Goal: Information Seeking & Learning: Learn about a topic

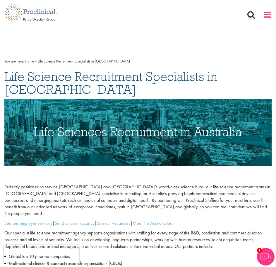
click at [268, 15] on span at bounding box center [267, 14] width 9 height 9
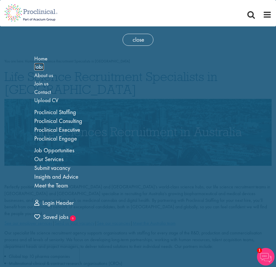
click at [41, 68] on span "Jobs" at bounding box center [39, 66] width 10 height 7
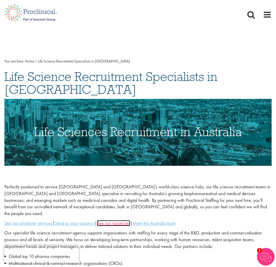
click at [127, 220] on u "See our vacancies" at bounding box center [113, 223] width 33 height 6
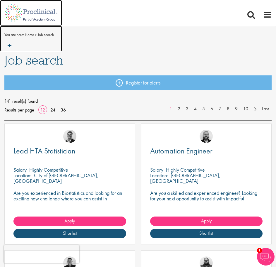
click at [12, 45] on img at bounding box center [31, 39] width 62 height 26
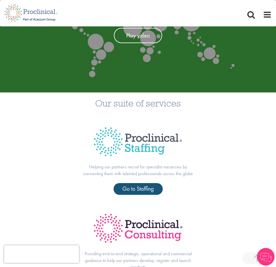
scroll to position [99, 0]
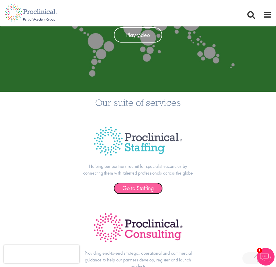
click at [134, 193] on link "Go to Staffing" at bounding box center [138, 188] width 49 height 12
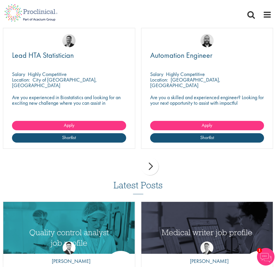
scroll to position [623, 0]
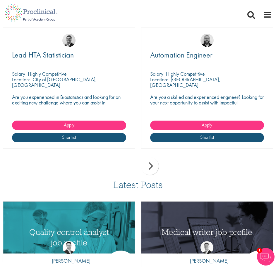
click at [150, 169] on div "next" at bounding box center [150, 166] width 18 height 18
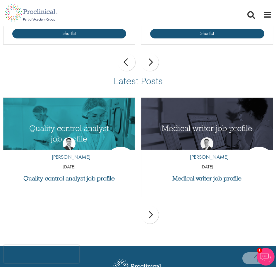
scroll to position [728, 0]
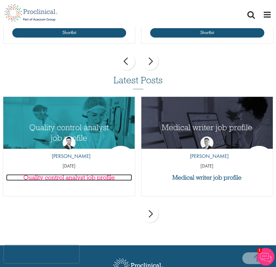
click at [68, 178] on h3 "Quality control analyst job profile" at bounding box center [69, 177] width 126 height 6
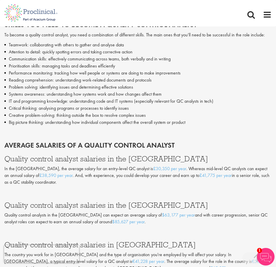
scroll to position [939, 0]
